Goal: Task Accomplishment & Management: Manage account settings

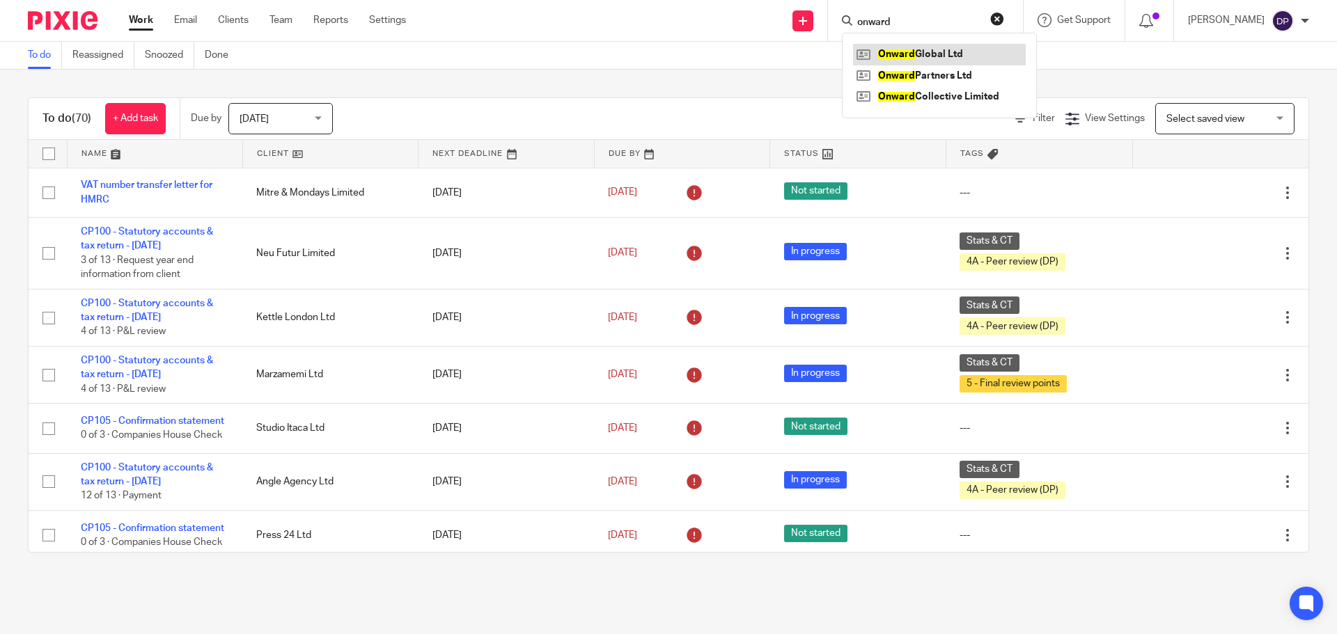
type input "onward"
click at [938, 54] on link at bounding box center [939, 54] width 173 height 21
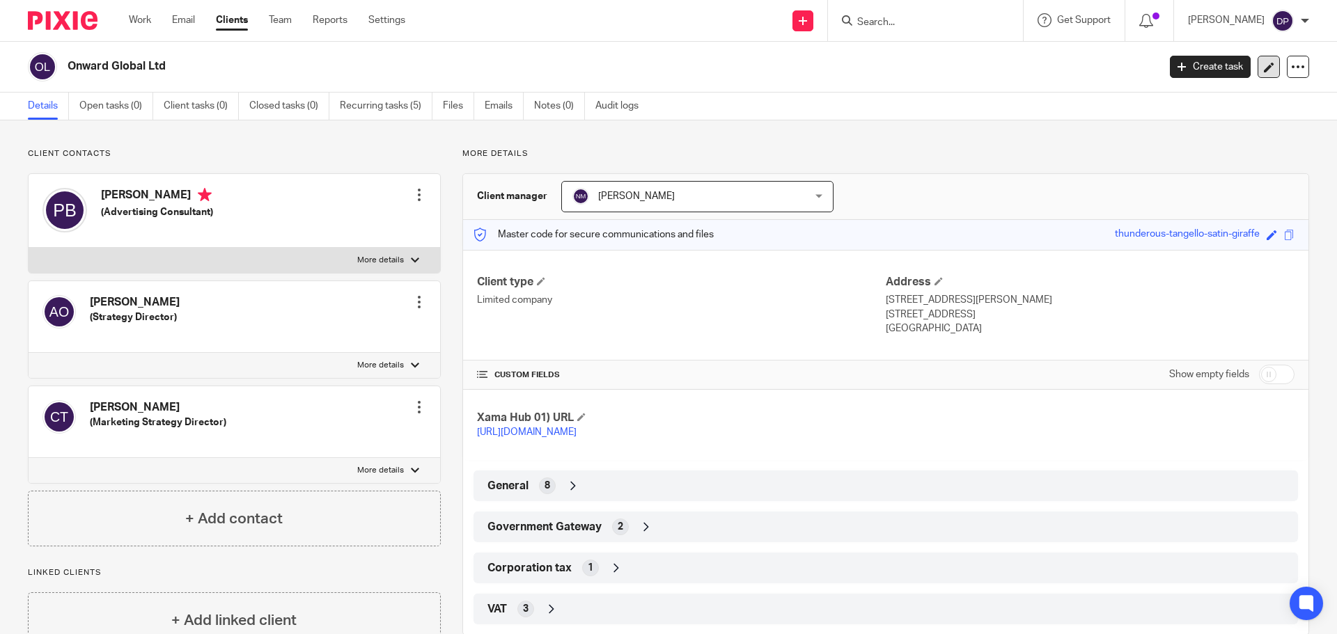
click at [1258, 72] on link at bounding box center [1269, 67] width 22 height 22
click at [1264, 67] on icon at bounding box center [1269, 67] width 10 height 10
click at [1264, 62] on icon at bounding box center [1269, 67] width 10 height 10
click at [1264, 71] on icon at bounding box center [1269, 67] width 10 height 10
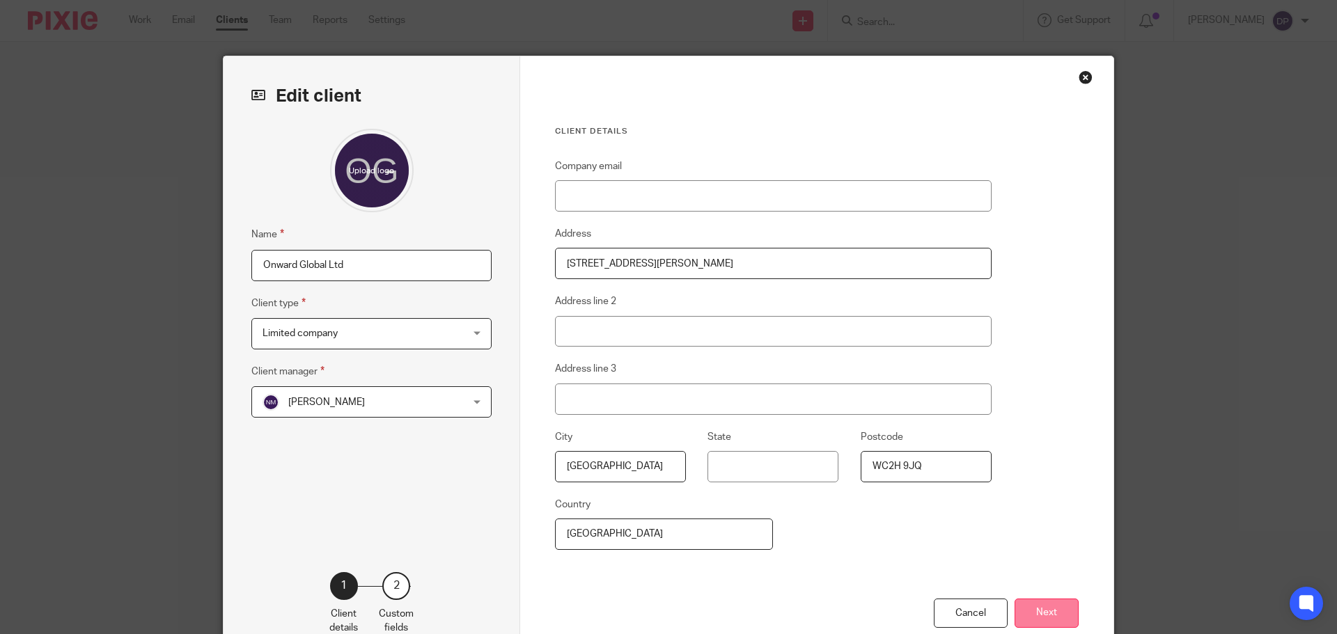
click at [1058, 605] on button "Next" at bounding box center [1047, 614] width 64 height 30
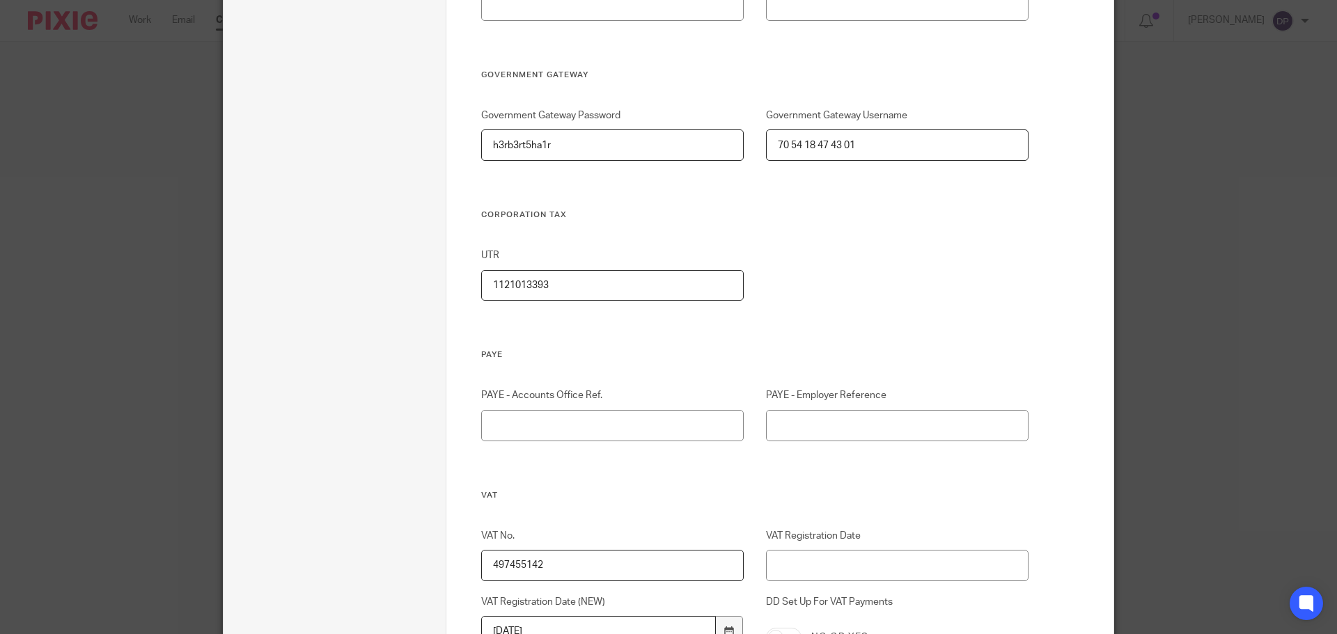
scroll to position [766, 0]
click at [965, 424] on input "PAYE - Employer Reference" at bounding box center [897, 421] width 263 height 31
paste input "120/ZF01601"
type input "120/ZF01601"
click at [607, 418] on input "PAYE - Accounts Office Ref." at bounding box center [612, 421] width 263 height 31
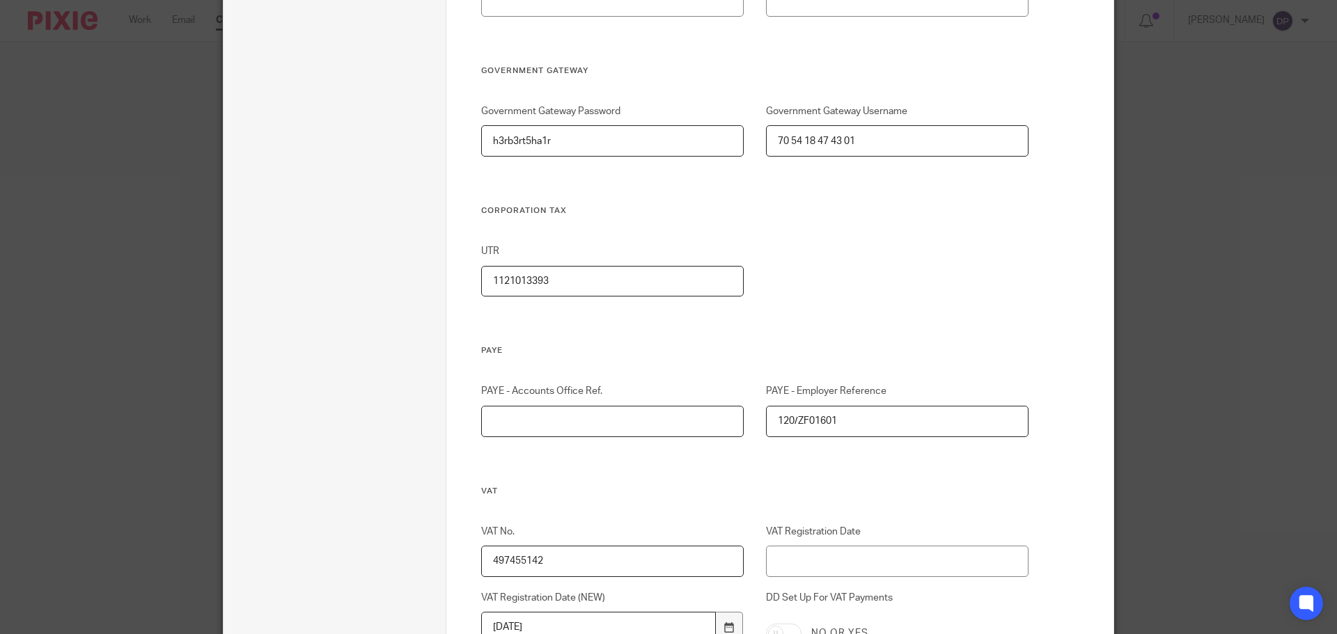
click at [658, 416] on input "PAYE - Accounts Office Ref." at bounding box center [612, 421] width 263 height 31
paste input "120PQ03601138"
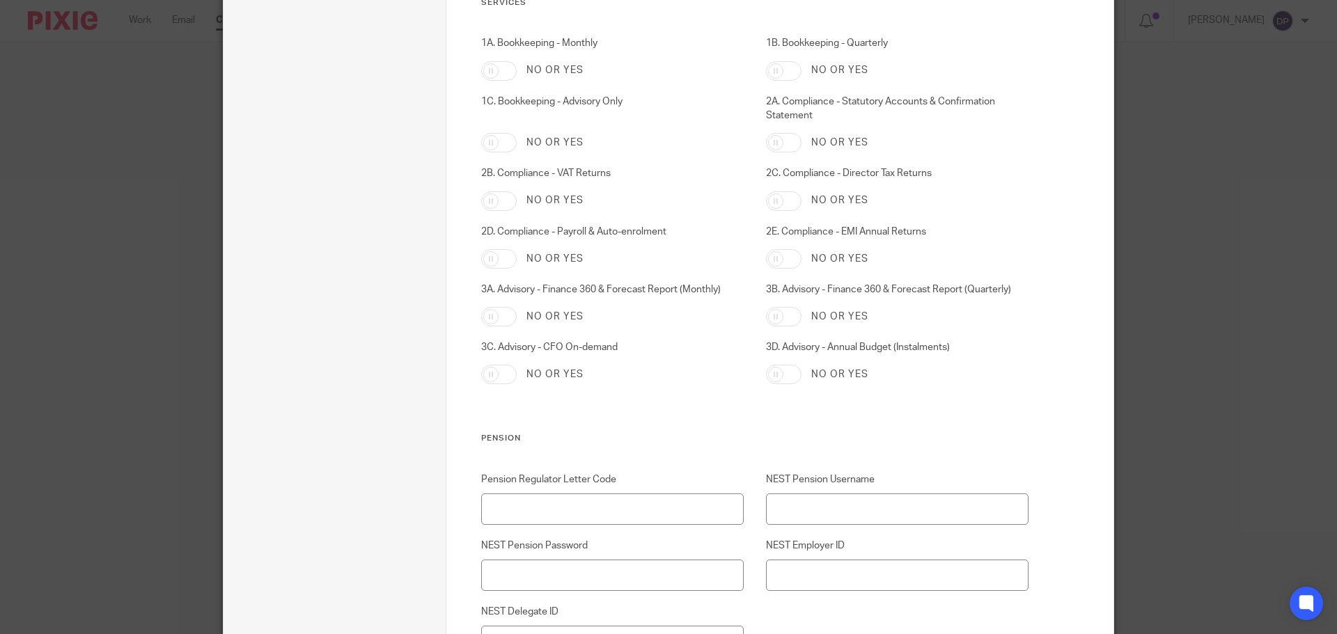
scroll to position [2174, 0]
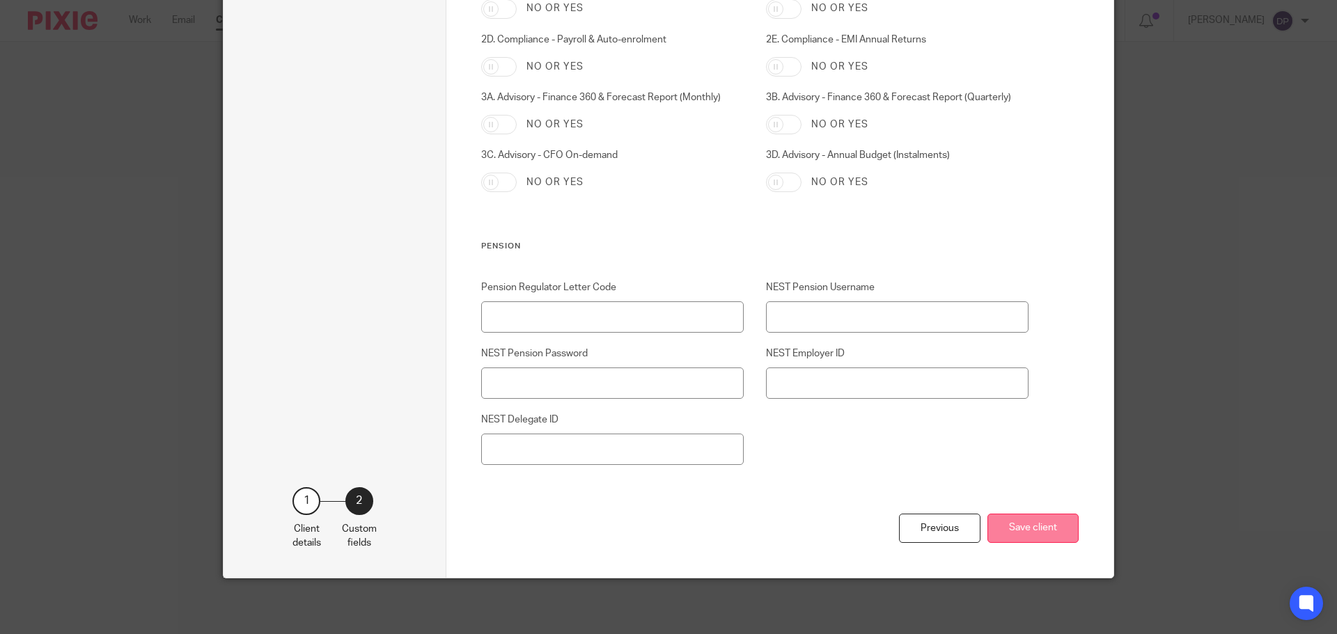
type input "120PQ03601138"
click at [1022, 520] on button "Save client" at bounding box center [1033, 529] width 91 height 30
